Goal: Check status: Check status

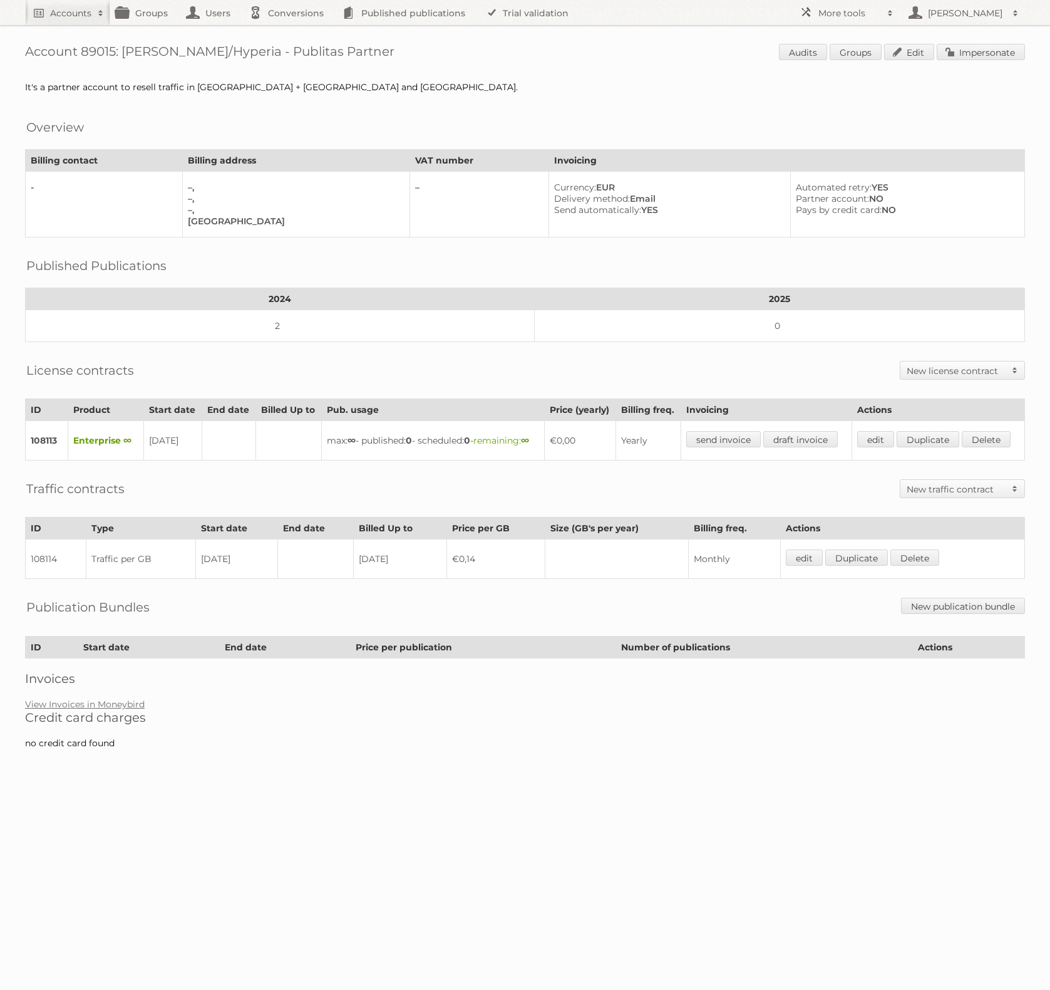
click at [88, 51] on h1 "Account 89015: [PERSON_NAME]/Hyperia - Publitas Partner Audits Groups Edit Impe…" at bounding box center [525, 53] width 1000 height 19
copy h1 "89015"
click at [495, 621] on body "Accounts Search Advanced Search Create new account Groups Users Conversions Pub…" at bounding box center [525, 495] width 1050 height 990
click at [623, 621] on body "Accounts Search Advanced Search Create new account Groups Users Conversions Pub…" at bounding box center [525, 495] width 1050 height 990
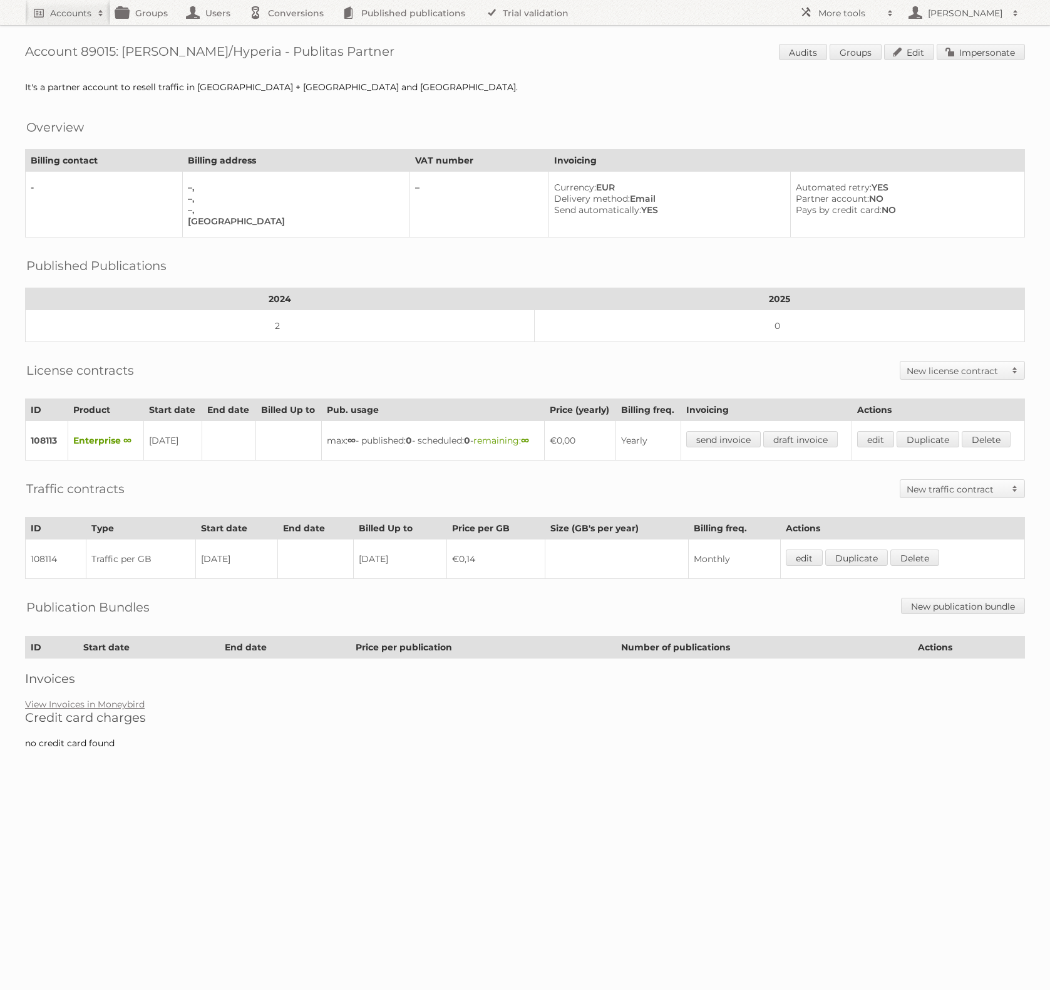
click at [660, 621] on h2 "Credit card charges" at bounding box center [525, 717] width 1000 height 15
click at [978, 58] on link "Impersonate" at bounding box center [981, 52] width 88 height 16
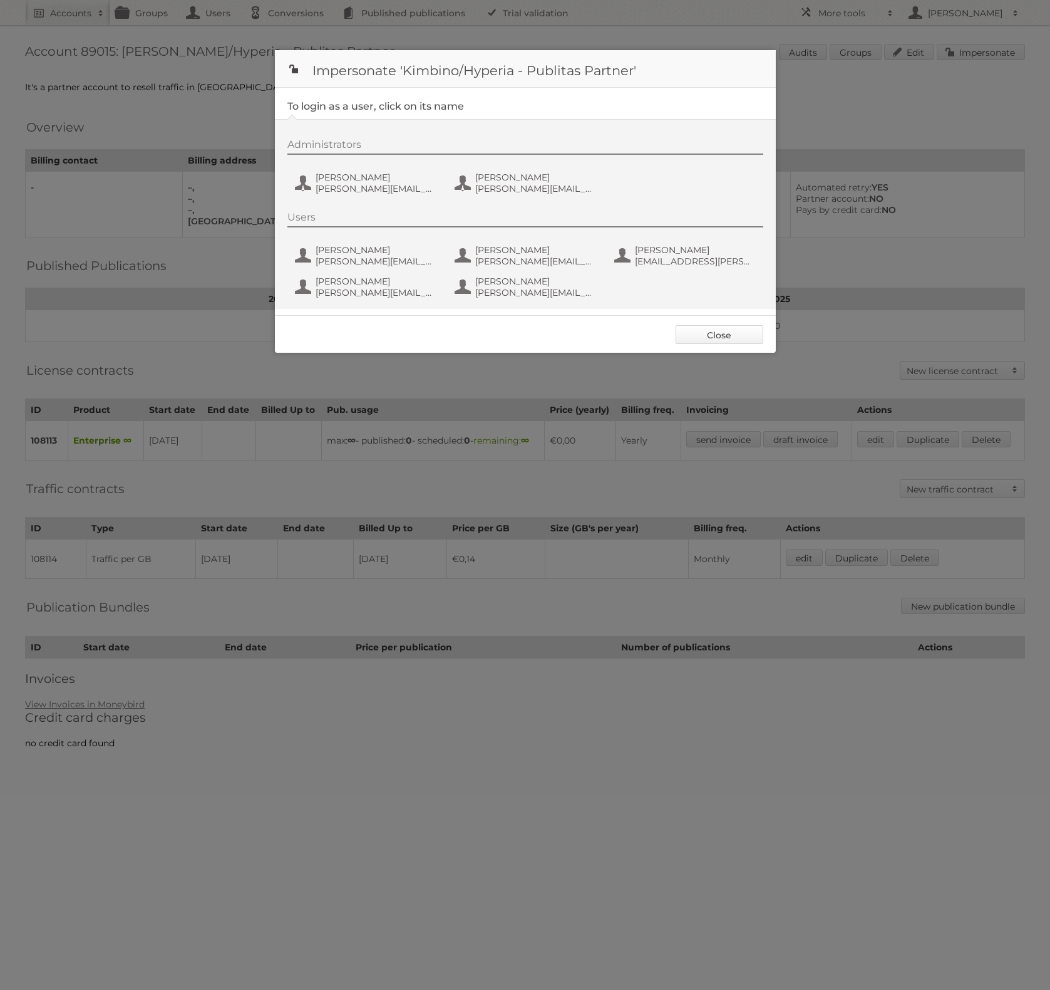
click at [722, 336] on link "Close" at bounding box center [720, 334] width 88 height 19
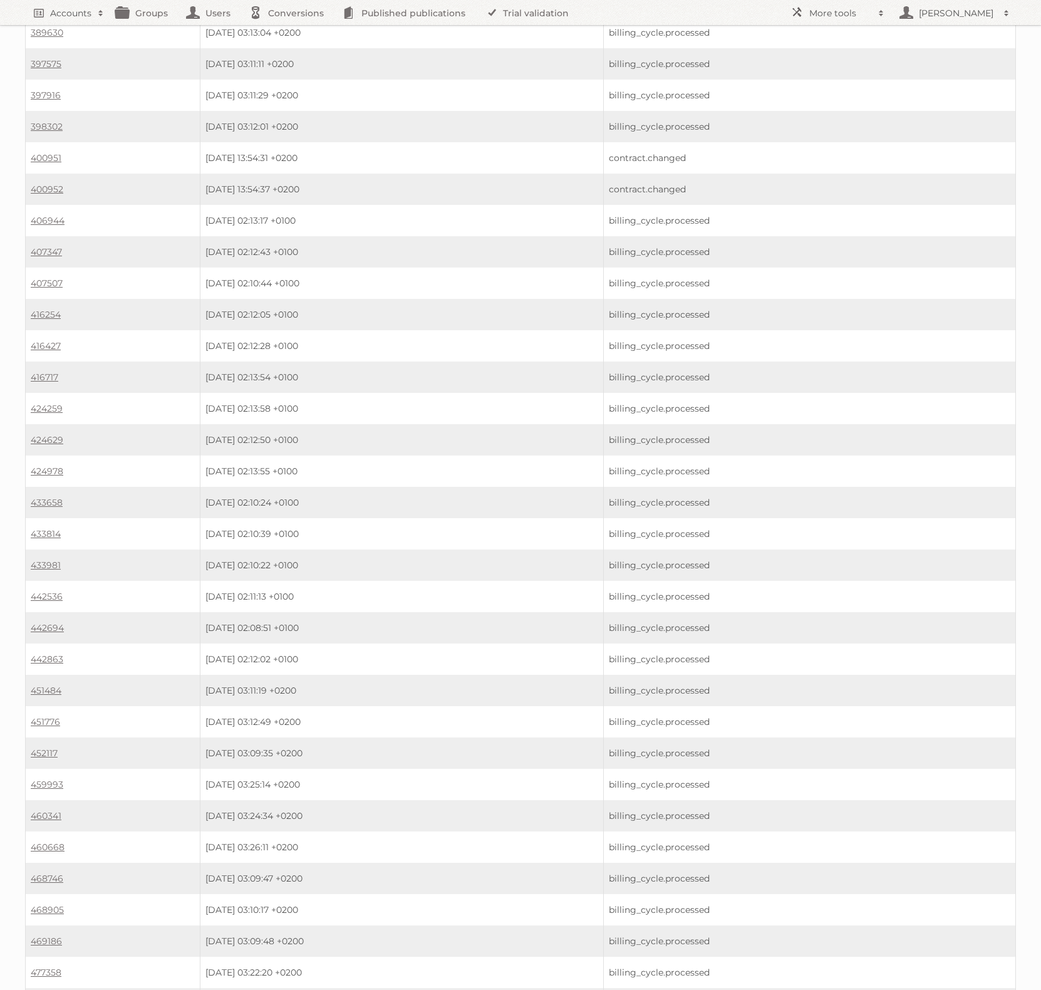
scroll to position [628, 0]
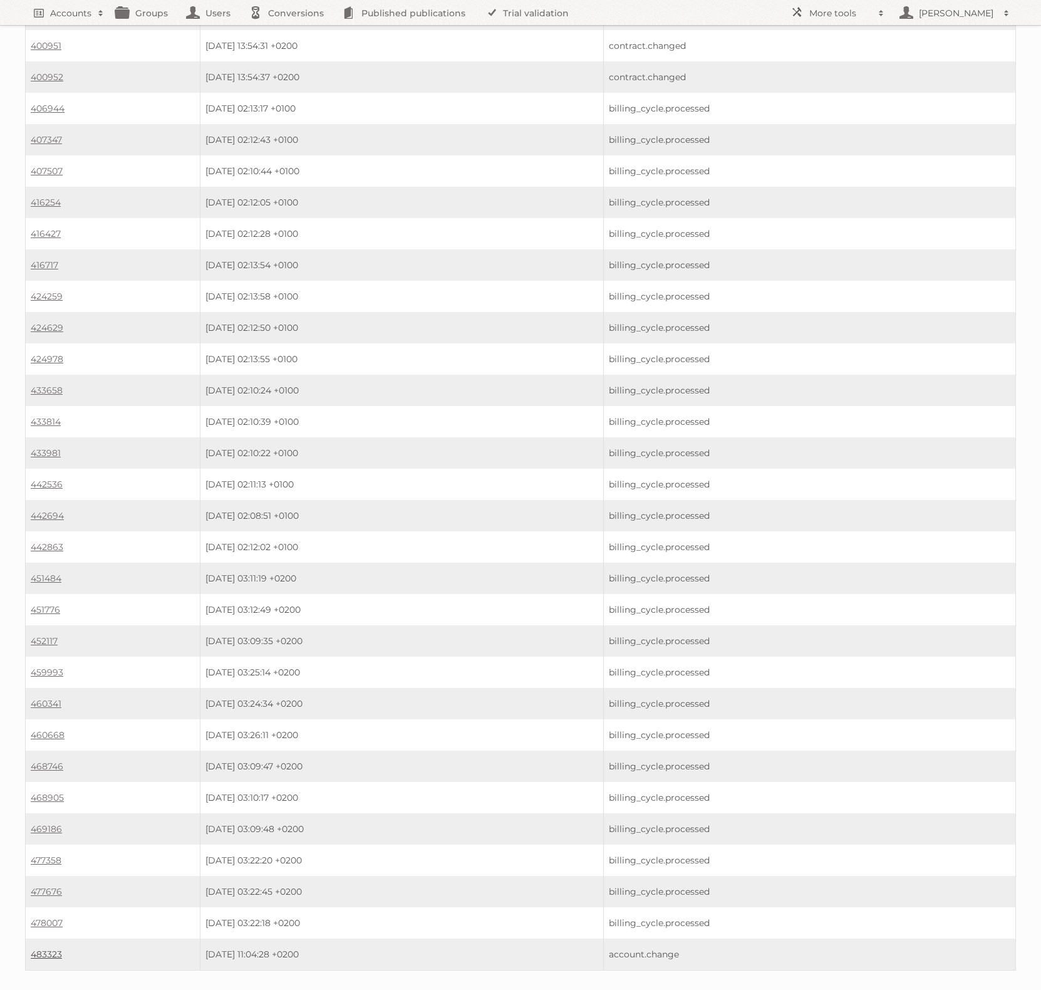
click at [54, 948] on link "483323" at bounding box center [46, 953] width 31 height 11
